Goal: Task Accomplishment & Management: Use online tool/utility

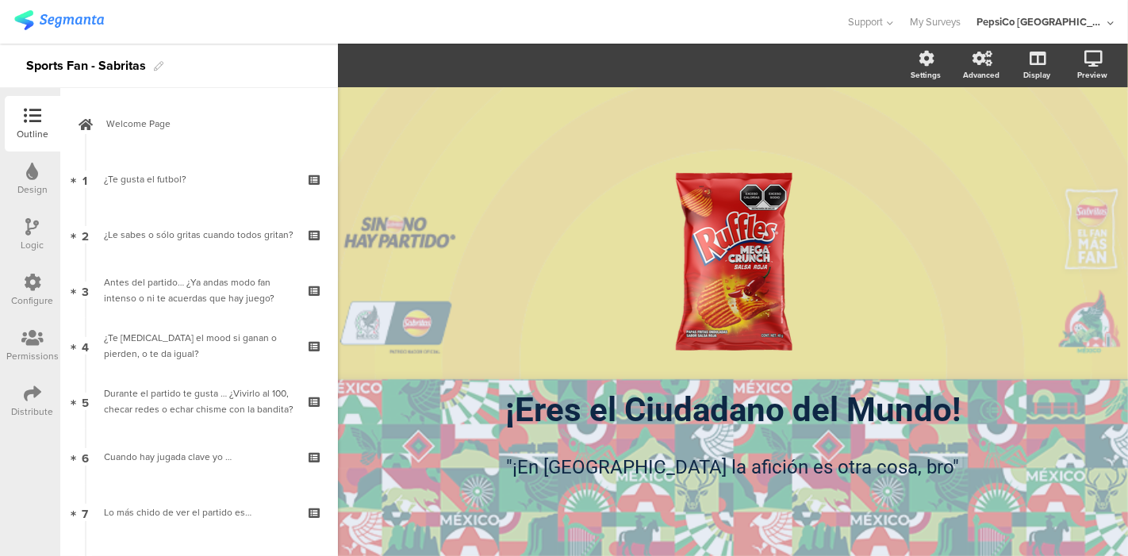
scroll to position [482, 0]
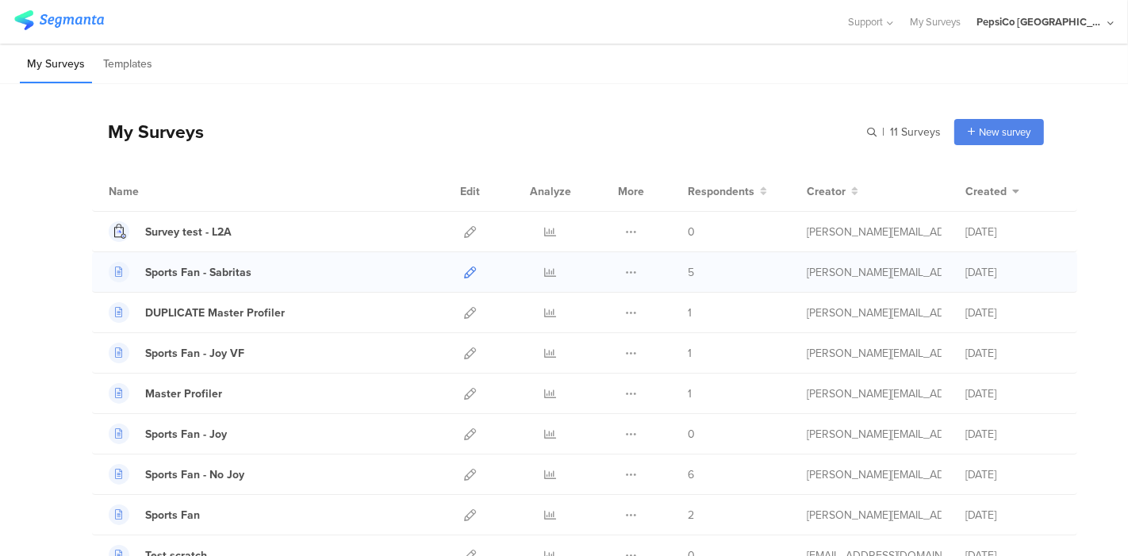
click at [464, 268] on icon at bounding box center [470, 272] width 12 height 12
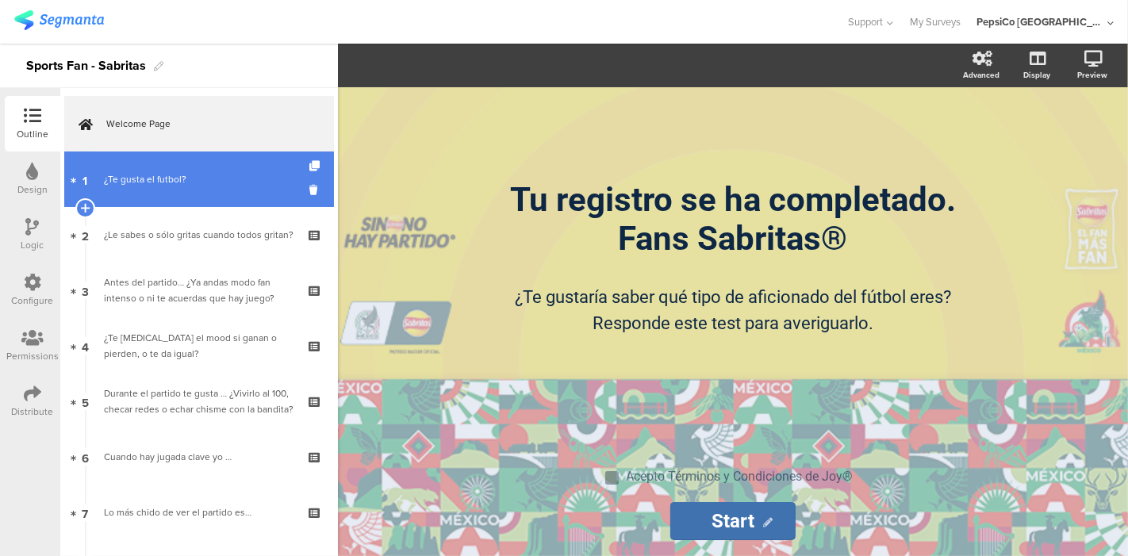
click at [151, 175] on div "¿Te gusta el futbol?" at bounding box center [199, 179] width 190 height 16
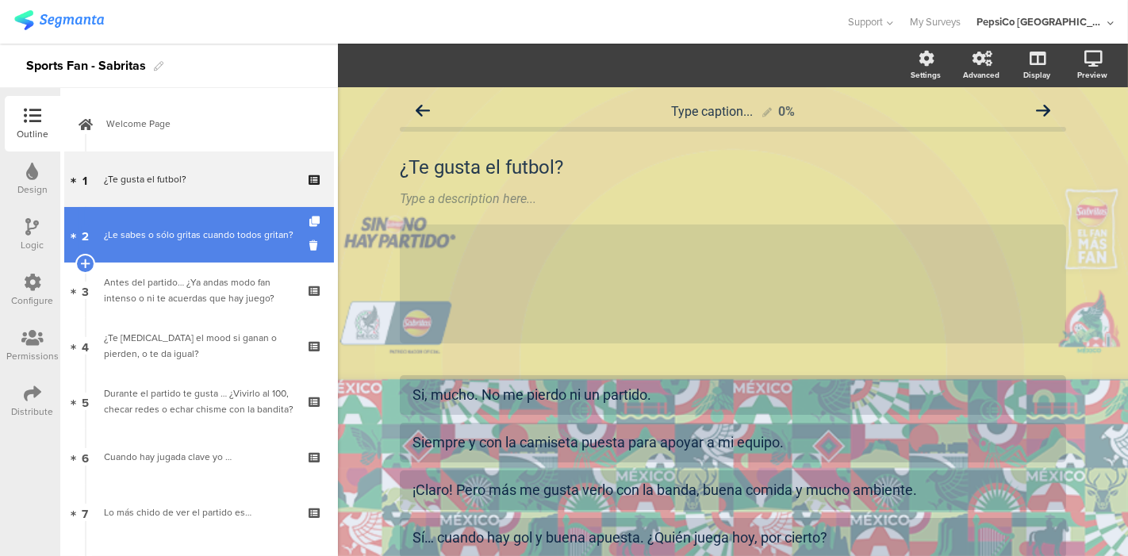
click at [170, 239] on div "¿Le sabes o sólo gritas cuando todos gritan?" at bounding box center [199, 235] width 190 height 16
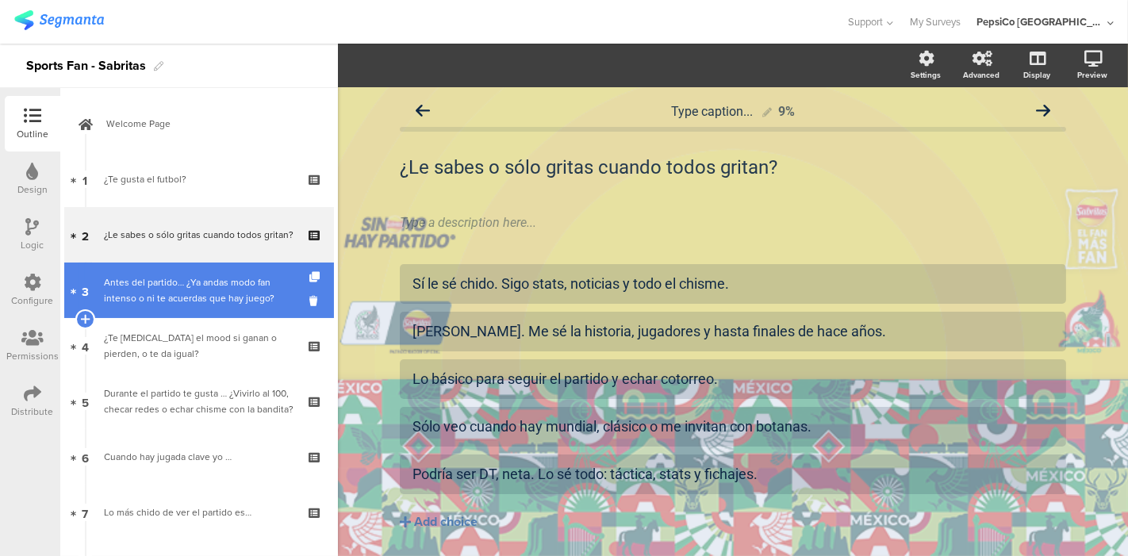
click at [159, 293] on div "Antes del partido… ¿Ya andas modo fan intenso o ni te acuerdas que hay juego?" at bounding box center [199, 290] width 190 height 32
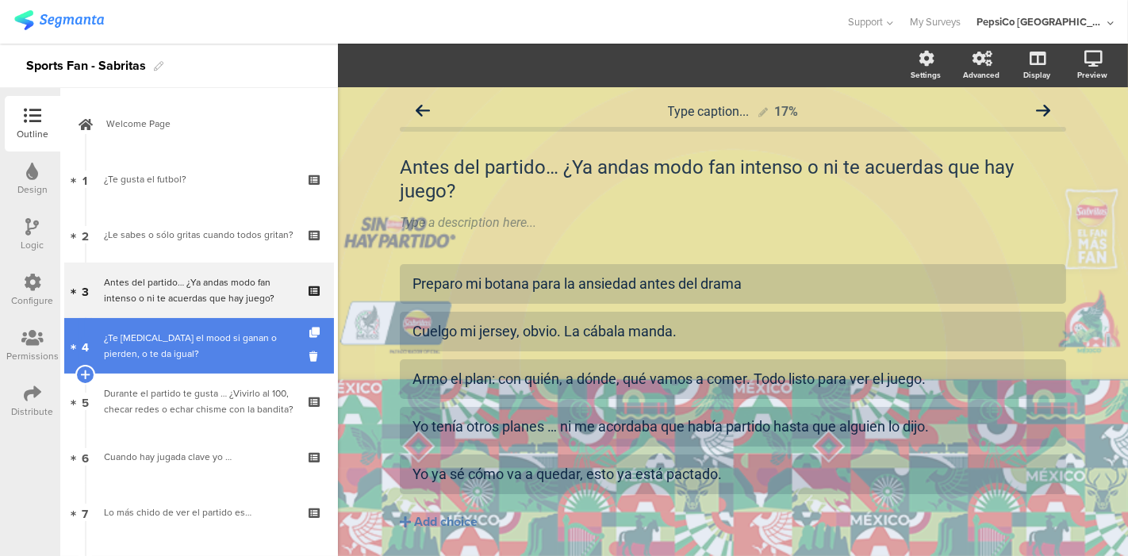
click at [163, 334] on div "¿Te cambia el mood si ganan o pierden, o te da igual?" at bounding box center [199, 346] width 190 height 32
